Goal: Information Seeking & Learning: Learn about a topic

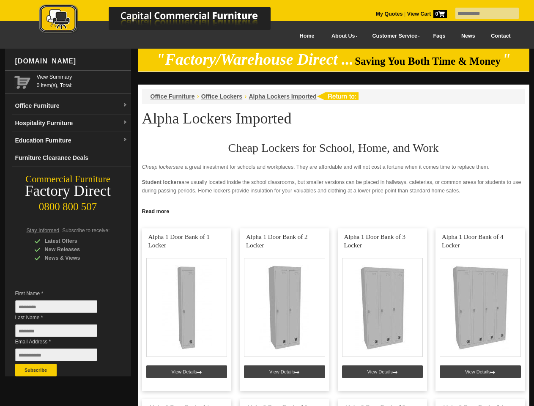
click at [481, 14] on input "text" at bounding box center [486, 13] width 63 height 11
click at [63, 333] on input "Last Name *" at bounding box center [56, 330] width 82 height 13
click at [36, 370] on button "Subscribe" at bounding box center [35, 370] width 41 height 13
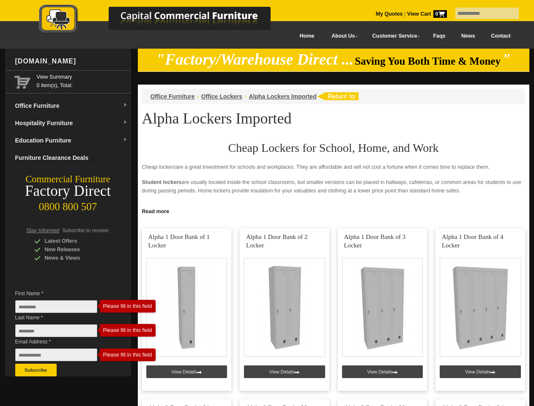
click at [334, 211] on link "Read more" at bounding box center [333, 210] width 391 height 11
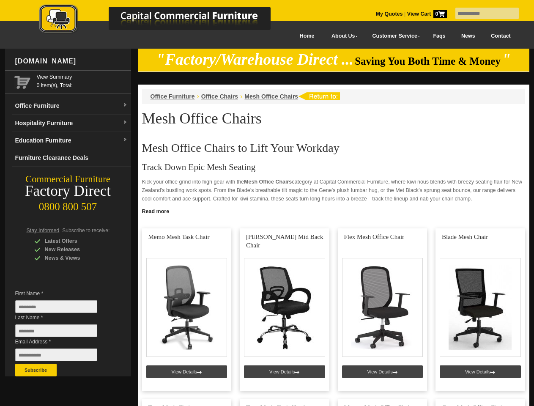
click at [481, 14] on input "text" at bounding box center [486, 13] width 63 height 11
click at [63, 333] on input "Last Name *" at bounding box center [56, 330] width 82 height 13
click at [36, 370] on button "Subscribe" at bounding box center [35, 370] width 41 height 13
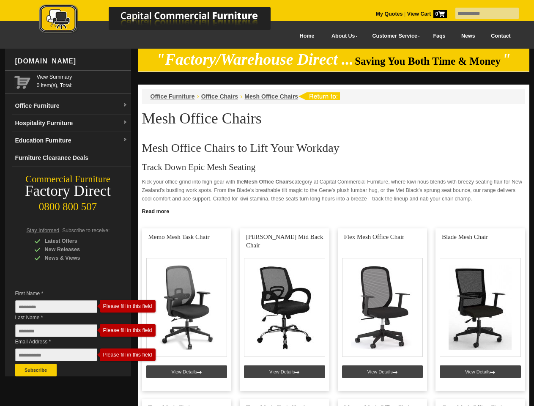
click at [334, 211] on link "Read more" at bounding box center [333, 210] width 391 height 11
